Goal: Find specific page/section: Find specific page/section

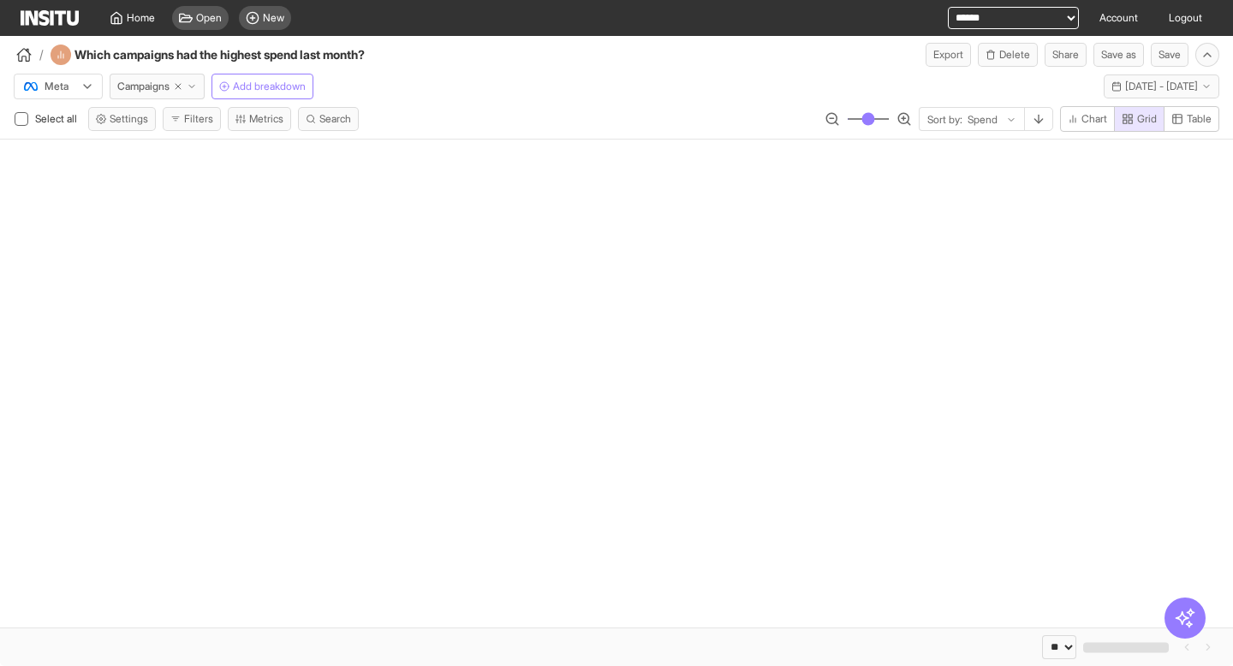
select select "**"
click at [144, 15] on span "Home" at bounding box center [141, 18] width 28 height 14
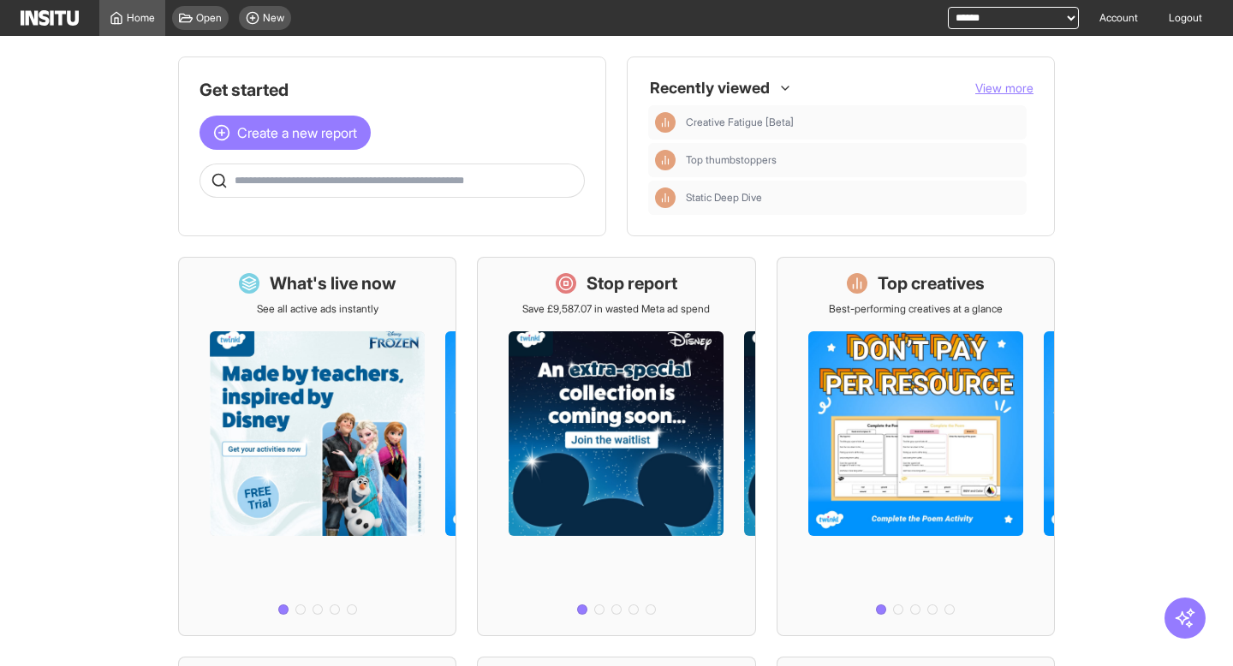
click at [972, 21] on select "**********" at bounding box center [1013, 18] width 131 height 22
select select "**********"
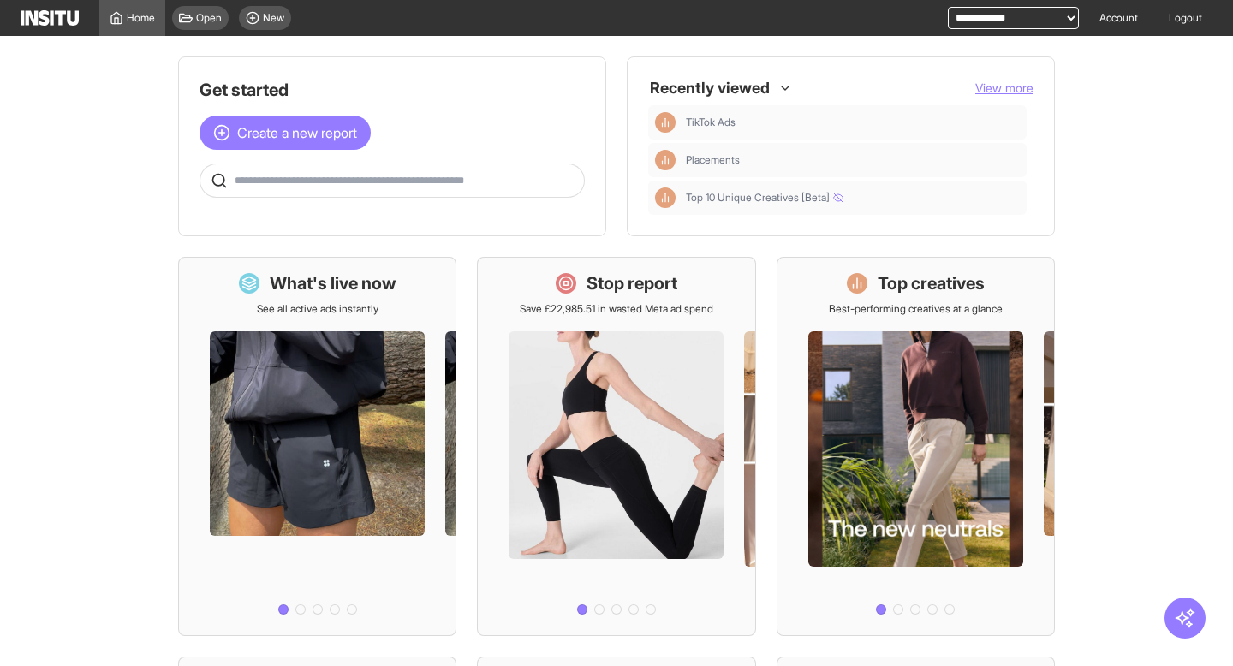
click at [271, 188] on span at bounding box center [392, 180] width 384 height 17
click at [275, 187] on span at bounding box center [392, 180] width 384 height 17
click at [275, 187] on input "text" at bounding box center [406, 181] width 342 height 14
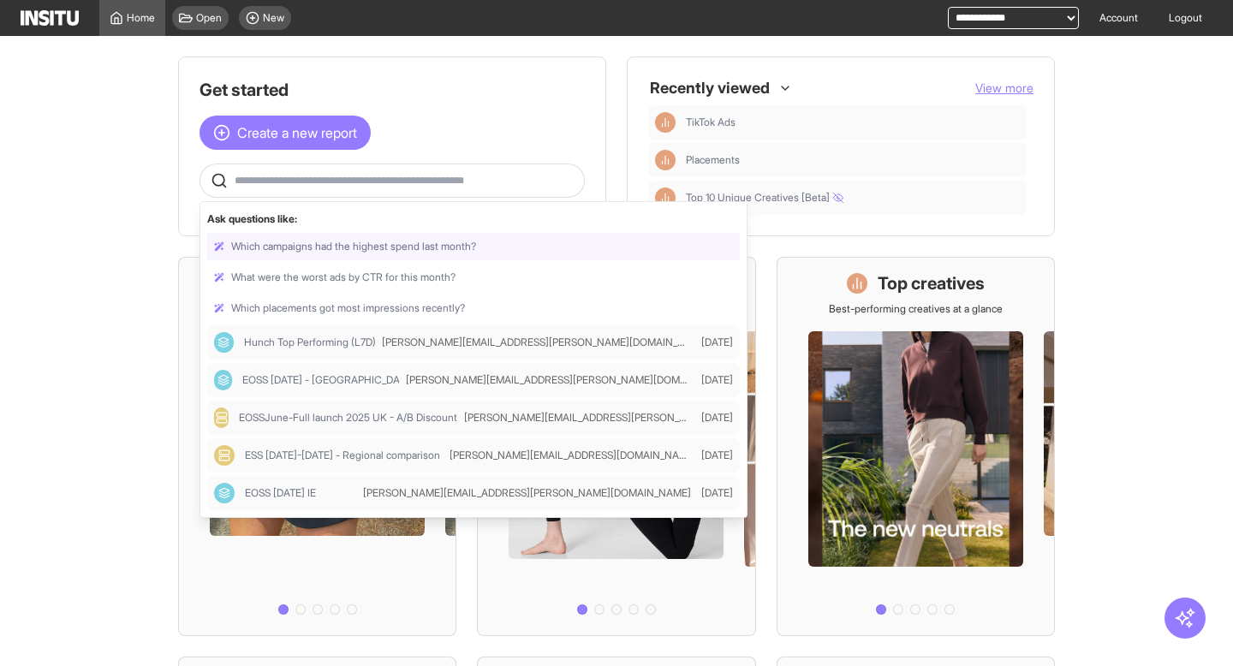
click at [350, 247] on div at bounding box center [473, 246] width 532 height 27
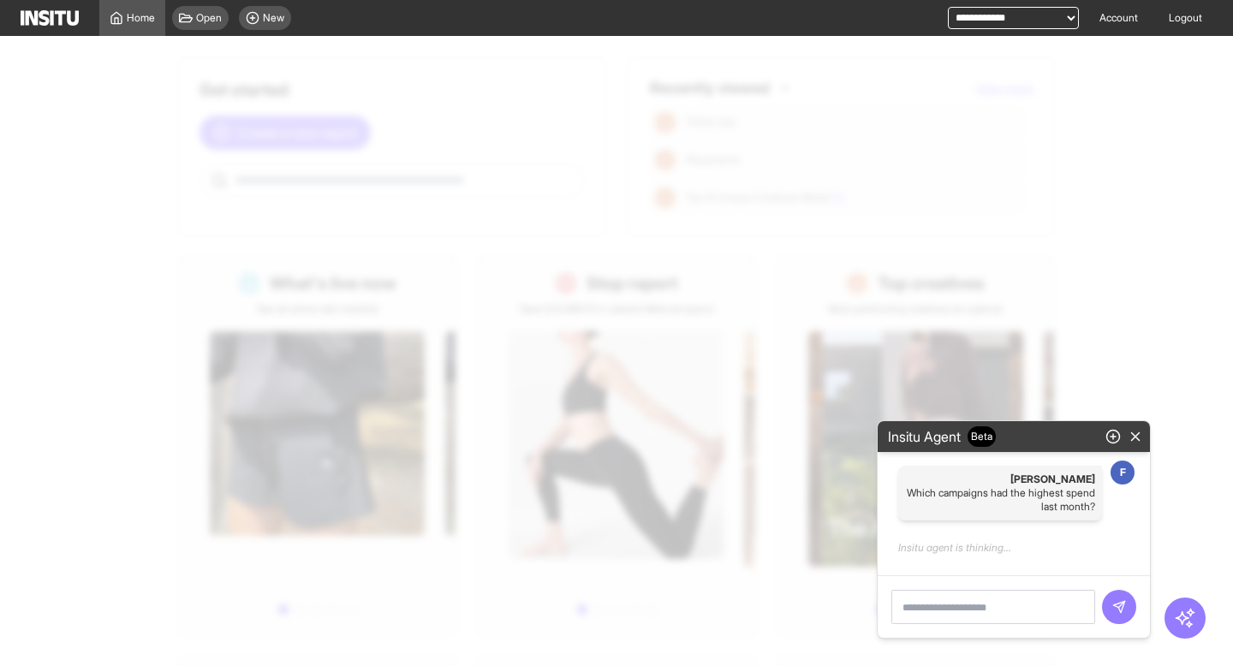
click at [140, 232] on div at bounding box center [637, 372] width 1233 height 630
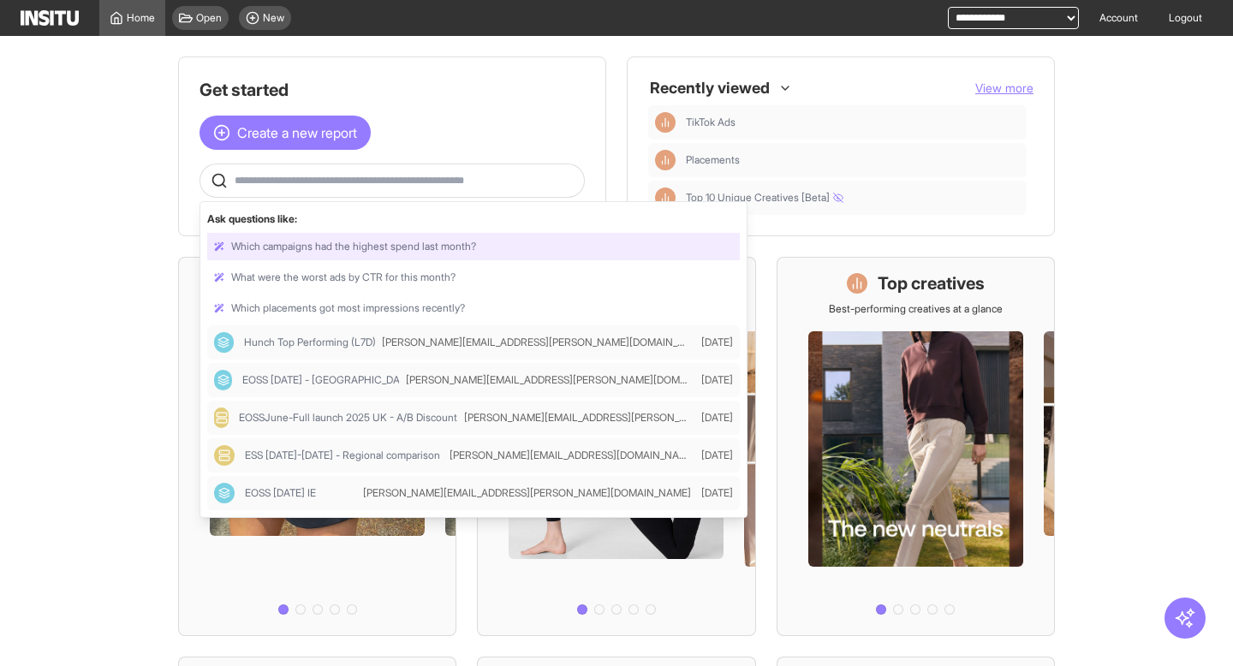
click at [266, 179] on input "text" at bounding box center [406, 181] width 342 height 14
click at [342, 378] on span "EOSS [DATE] - [GEOGRAPHIC_DATA]" at bounding box center [328, 380] width 172 height 14
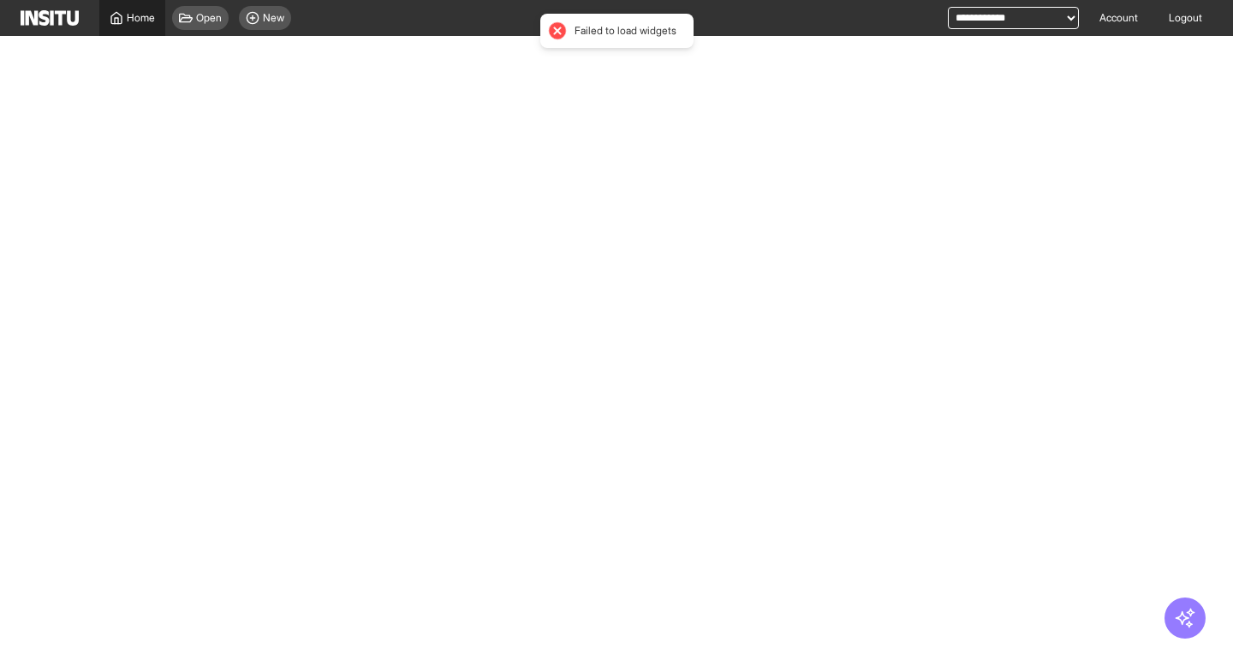
click at [144, 15] on span "Home" at bounding box center [141, 18] width 28 height 14
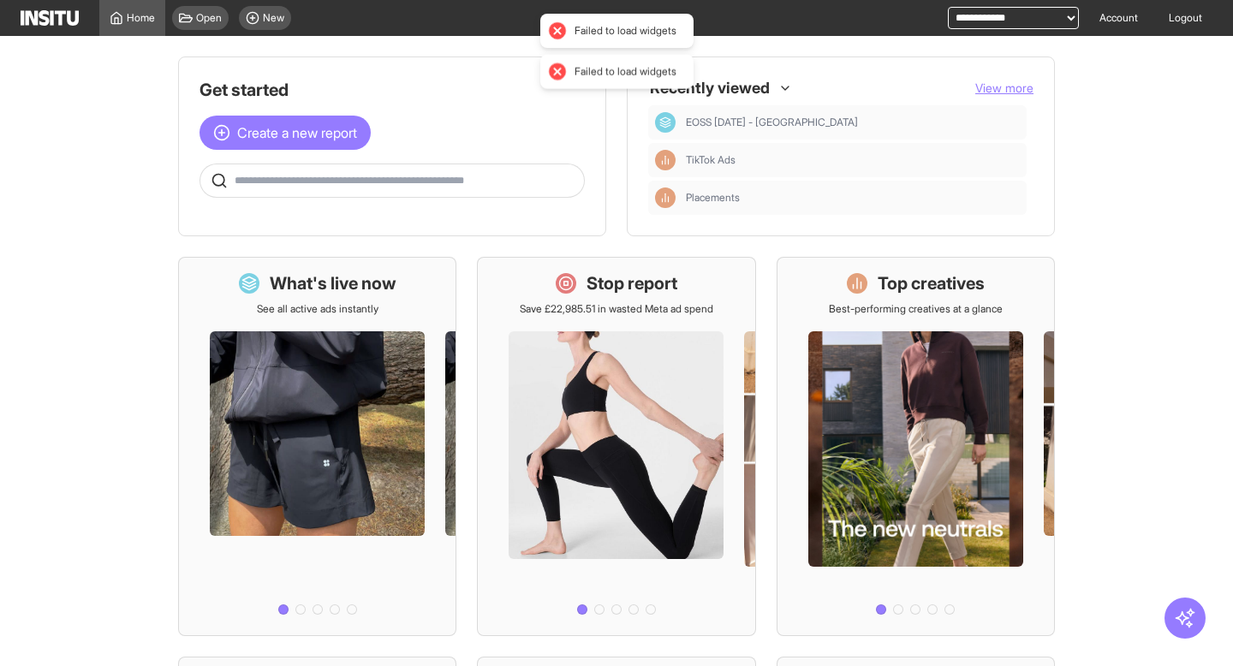
click at [350, 181] on input "text" at bounding box center [406, 181] width 342 height 14
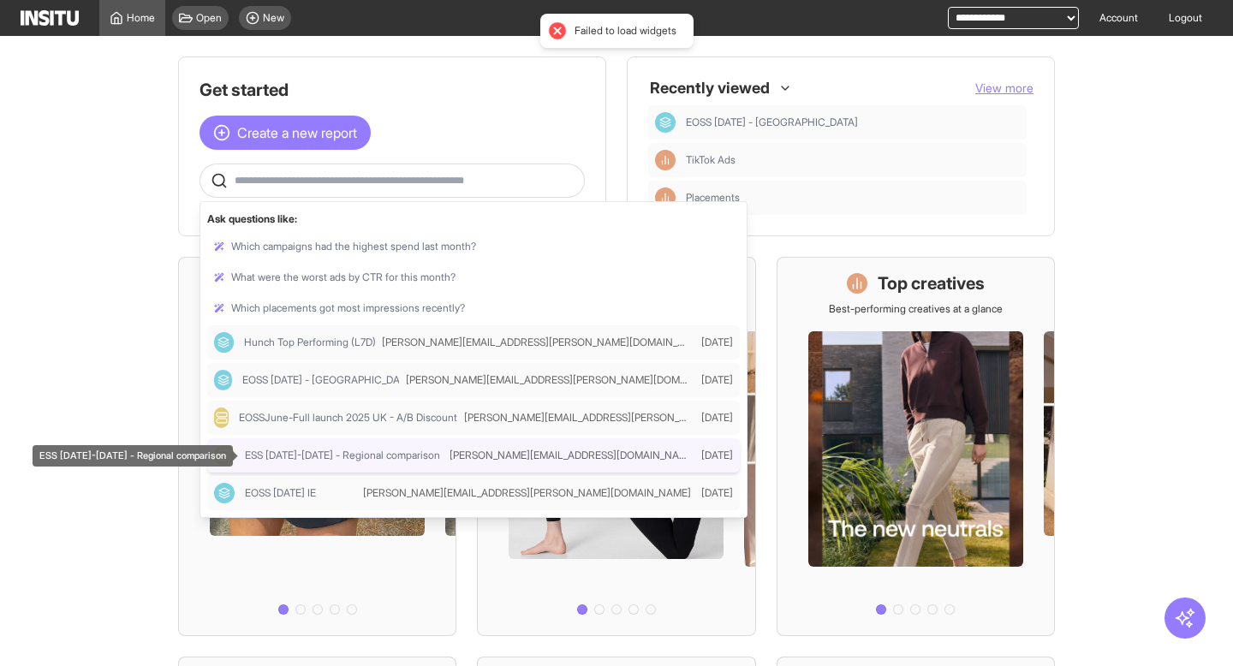
click at [325, 456] on span "ESS [DATE]-[DATE] - Regional comparison" at bounding box center [342, 456] width 195 height 14
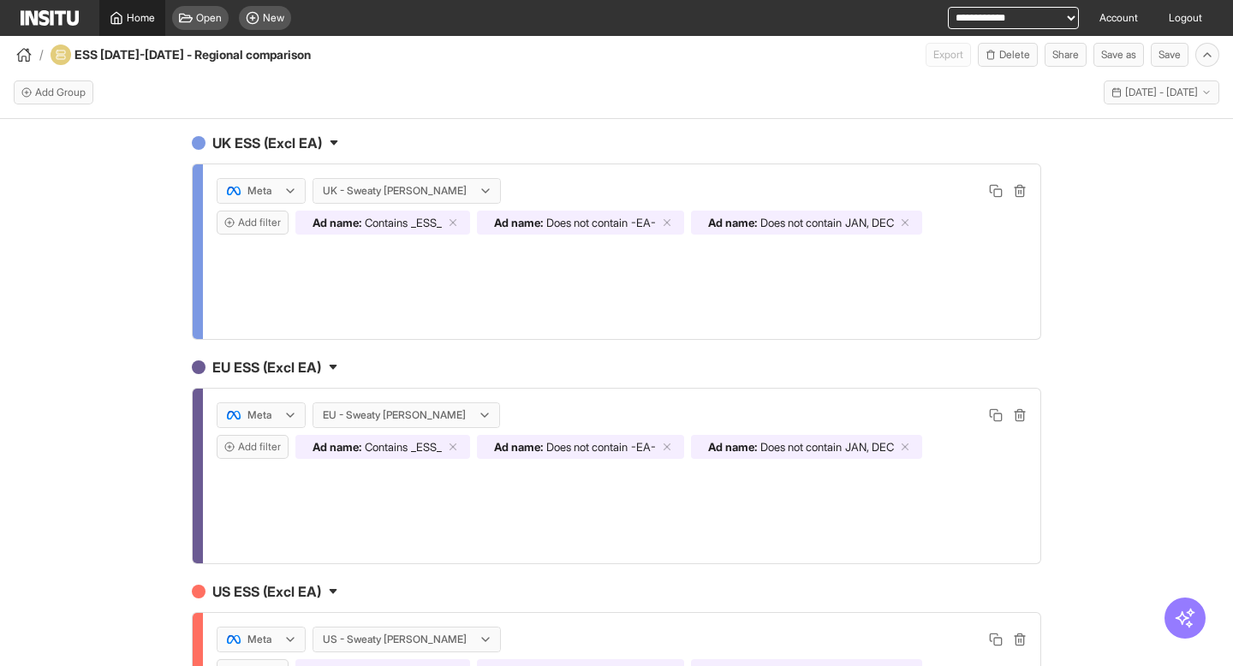
click at [134, 23] on span "Home" at bounding box center [141, 18] width 28 height 14
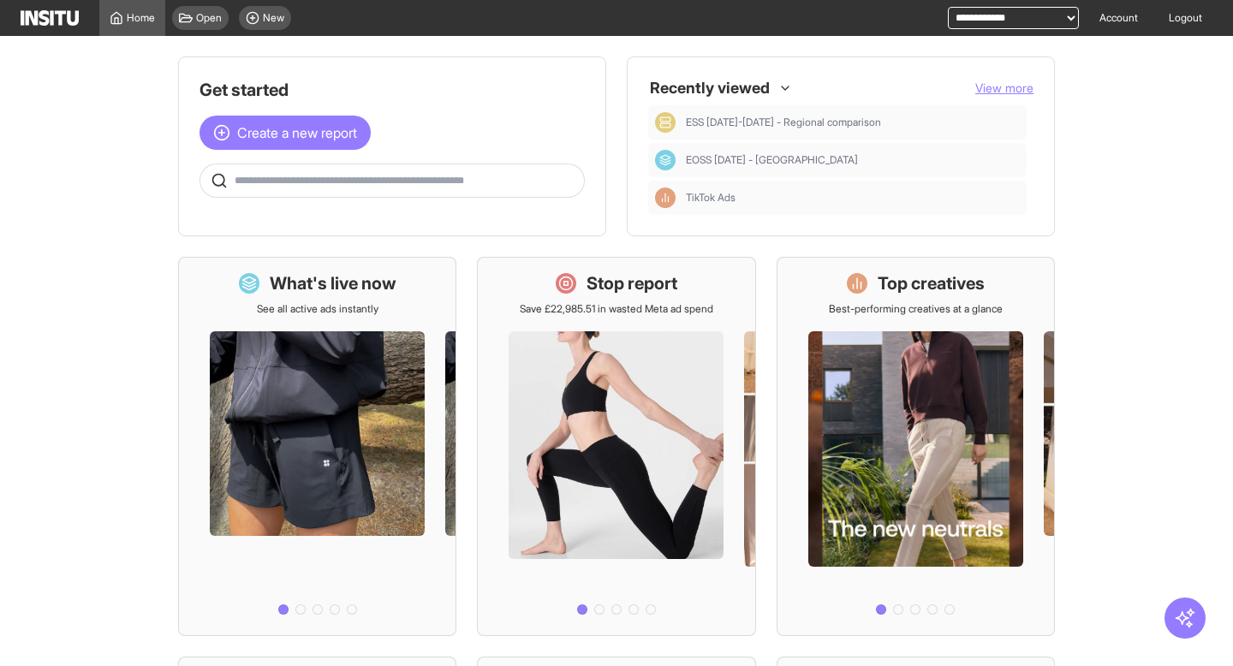
click at [330, 174] on input "text" at bounding box center [406, 181] width 342 height 14
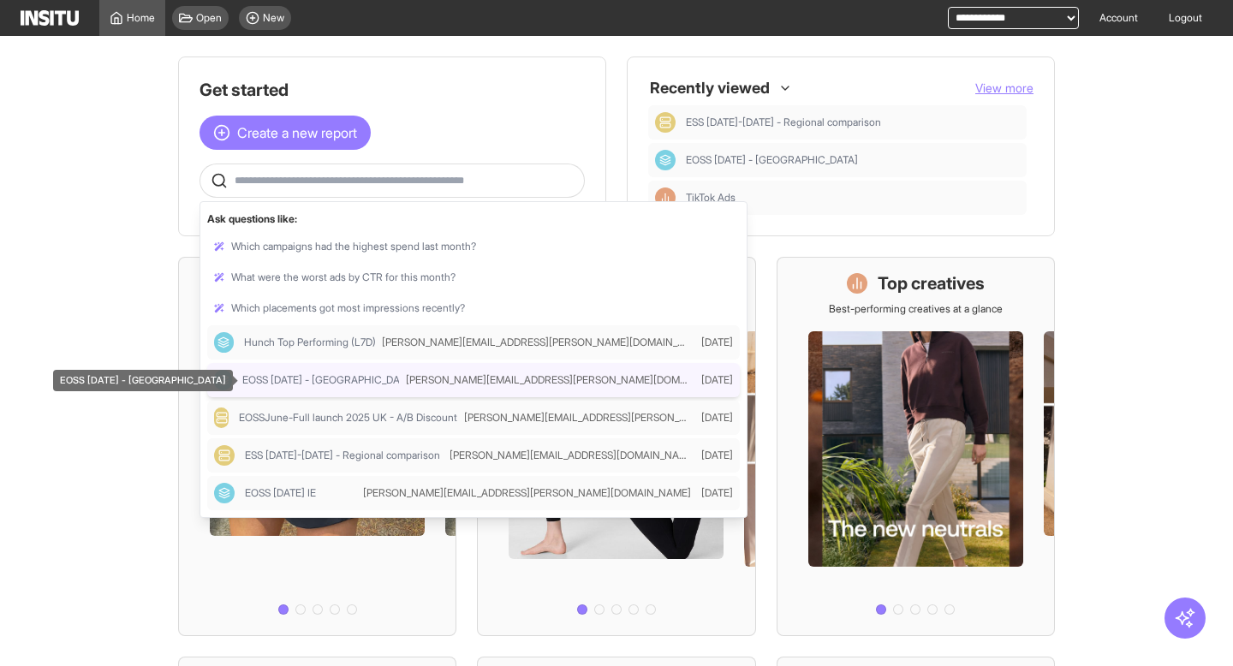
click at [351, 382] on span "EOSS [DATE] - [GEOGRAPHIC_DATA]" at bounding box center [328, 380] width 172 height 14
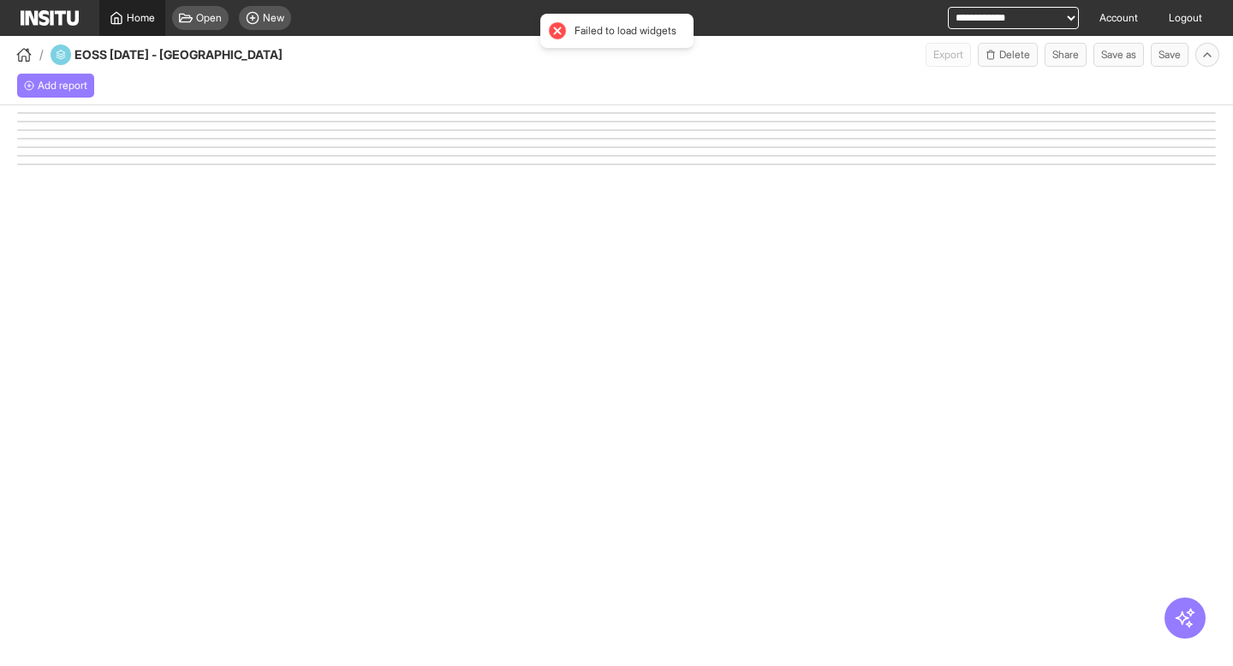
click at [131, 18] on span "Home" at bounding box center [141, 18] width 28 height 14
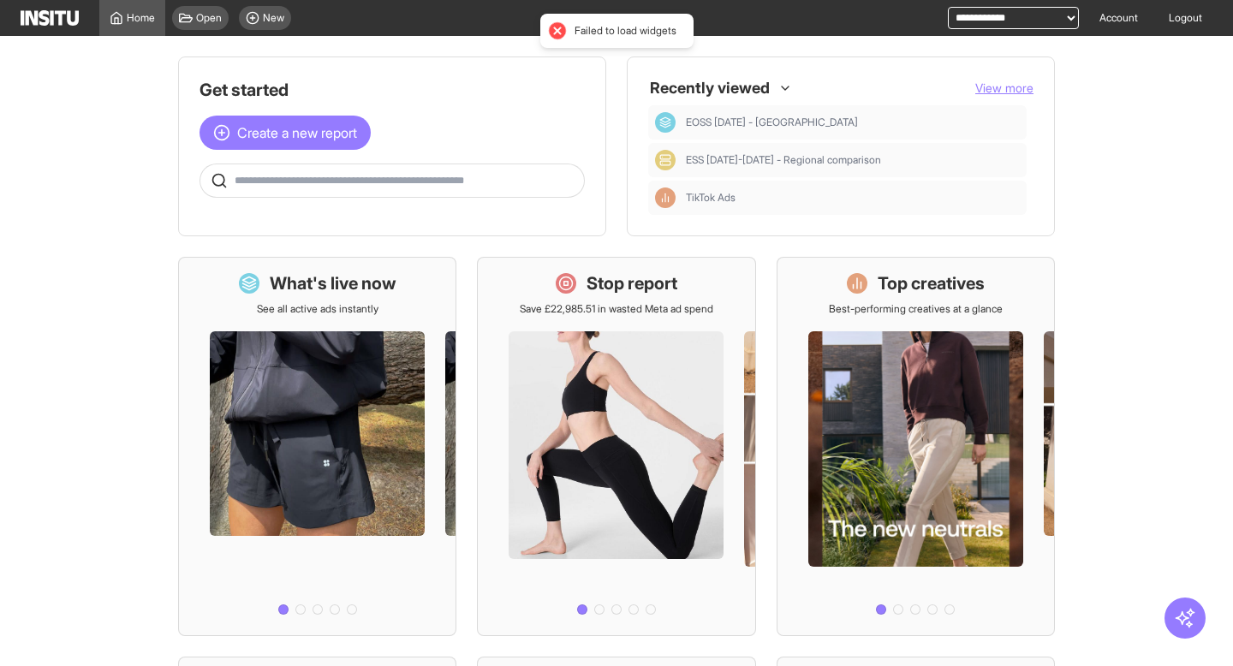
click at [370, 179] on input "text" at bounding box center [406, 181] width 342 height 14
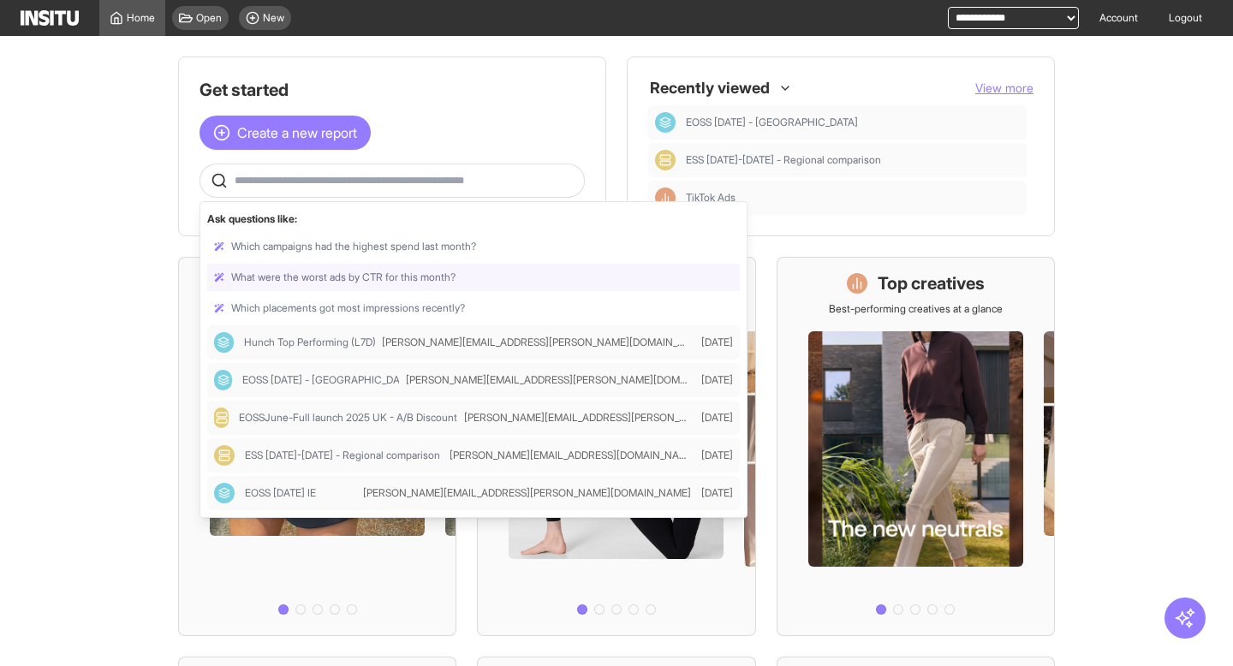
click at [376, 279] on div at bounding box center [473, 277] width 532 height 27
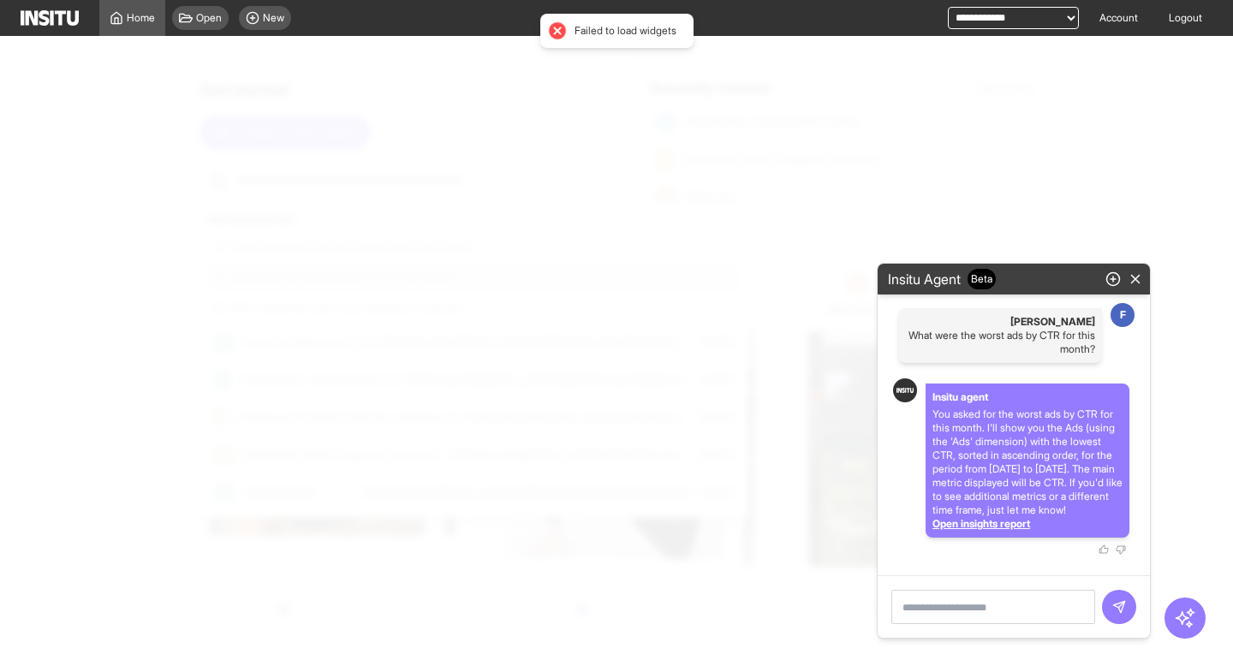
click at [73, 355] on div at bounding box center [637, 372] width 1233 height 630
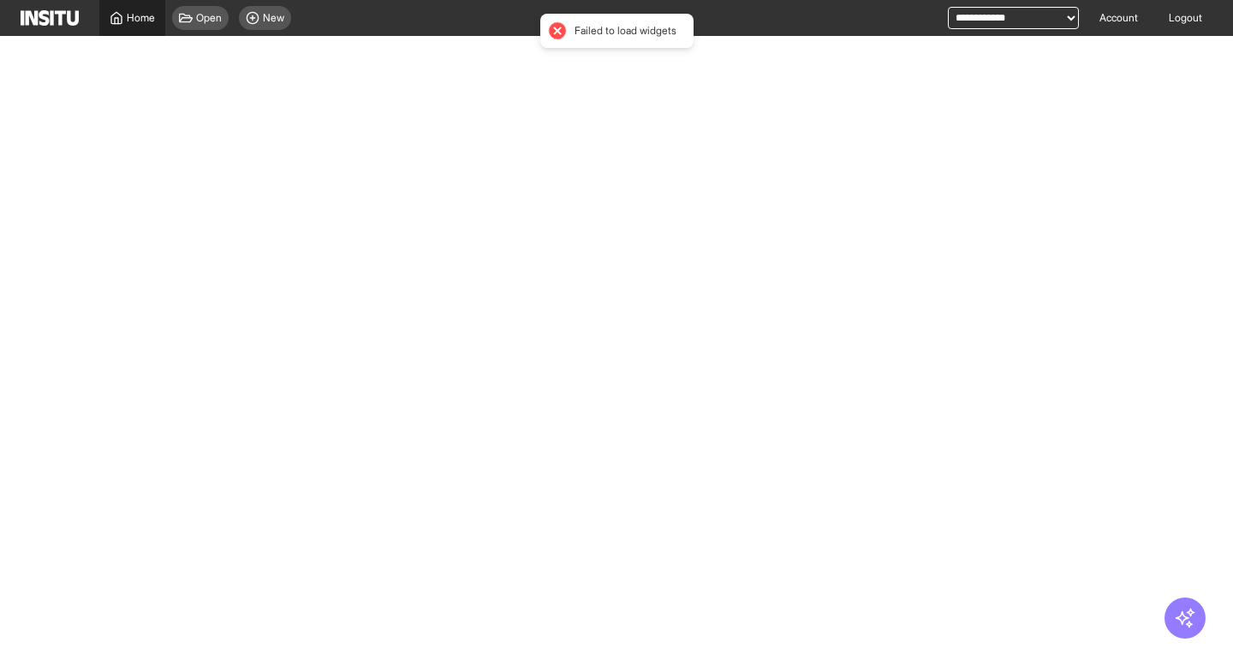
click at [138, 15] on span "Home" at bounding box center [141, 18] width 28 height 14
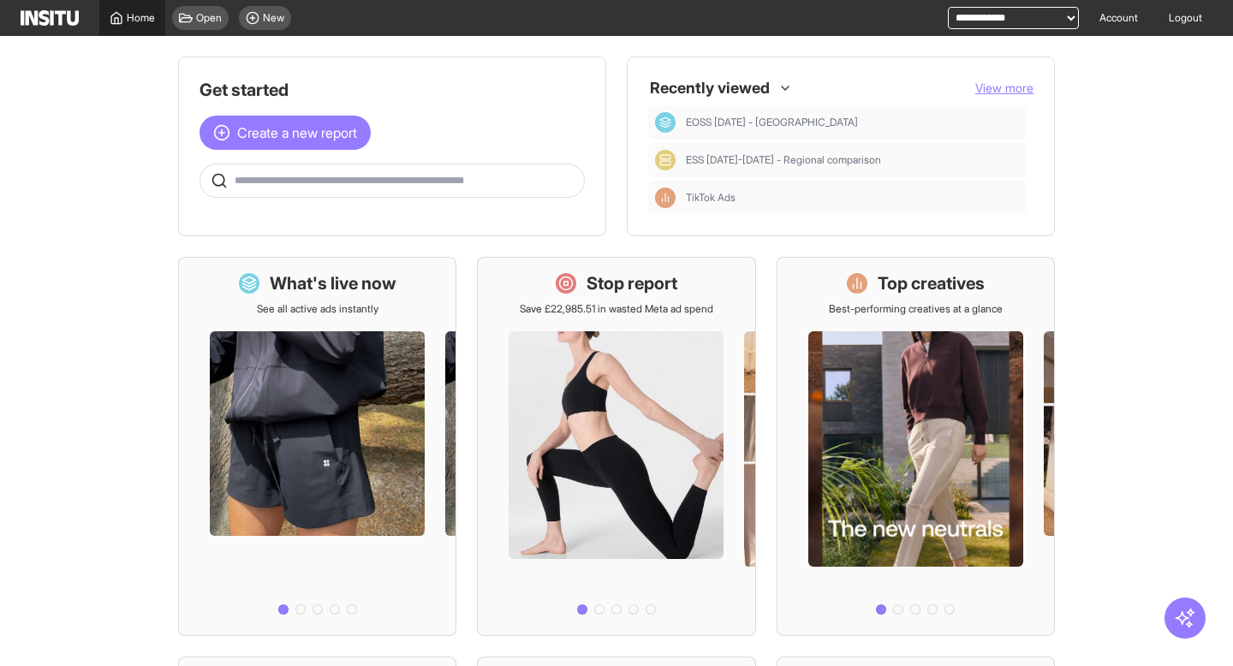
click at [133, 26] on link "Home" at bounding box center [132, 18] width 66 height 36
click at [101, 188] on main "Get started Create a new report Ask questions like: Which campaigns had the hig…" at bounding box center [616, 351] width 1233 height 630
